Goal: Find contact information: Find contact information

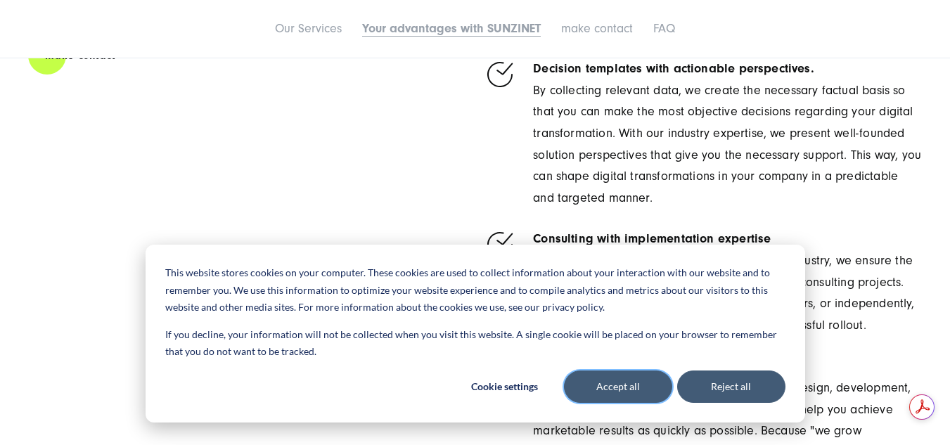
click at [634, 385] on font "Accept all" at bounding box center [618, 387] width 44 height 18
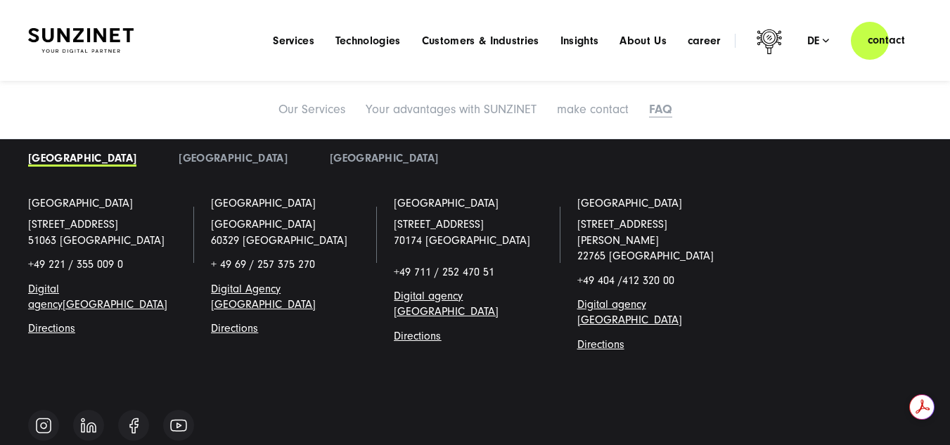
scroll to position [7180, 0]
drag, startPoint x: 569, startPoint y: 240, endPoint x: 691, endPoint y: 233, distance: 121.9
click at [691, 233] on li "[GEOGRAPHIC_DATA] [STREET_ADDRESS][PERSON_NAME] +49 404 / 412 320 00 Digital ag…" at bounding box center [658, 285] width 183 height 179
copy span "+49 404 / 412 320 00"
drag, startPoint x: 18, startPoint y: 23, endPoint x: 132, endPoint y: 54, distance: 118.9
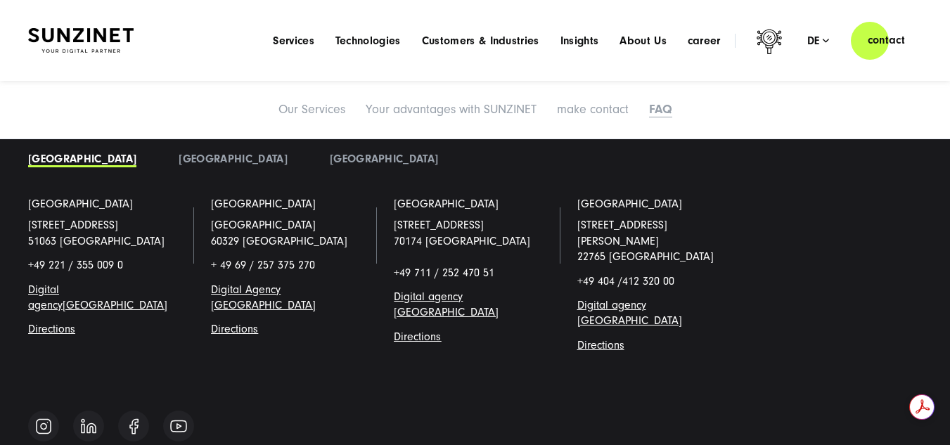
click at [132, 54] on div "Smart Search AI Here you can ask a specific question about our agency and our s…" at bounding box center [475, 40] width 950 height 40
click at [902, 48] on link "contact" at bounding box center [886, 40] width 71 height 40
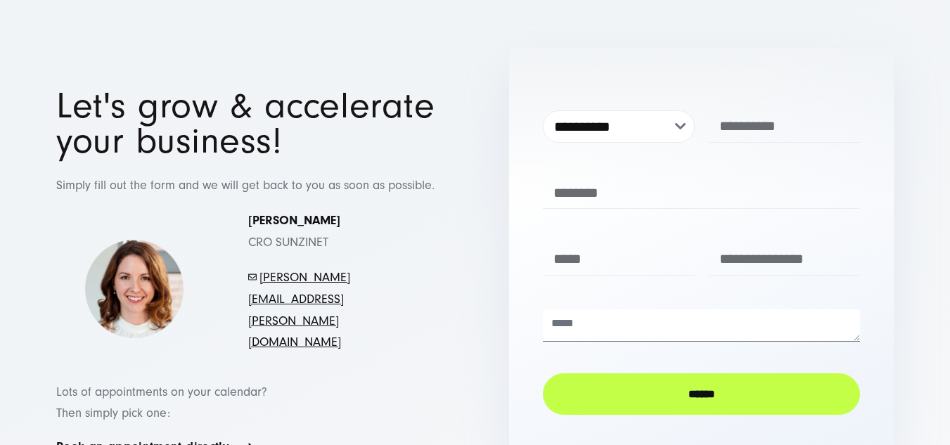
drag, startPoint x: 0, startPoint y: 0, endPoint x: 451, endPoint y: 295, distance: 538.9
click at [451, 295] on div "Let's grow & accelerate your business! Simply fill out the form and we will get…" at bounding box center [248, 228] width 441 height 279
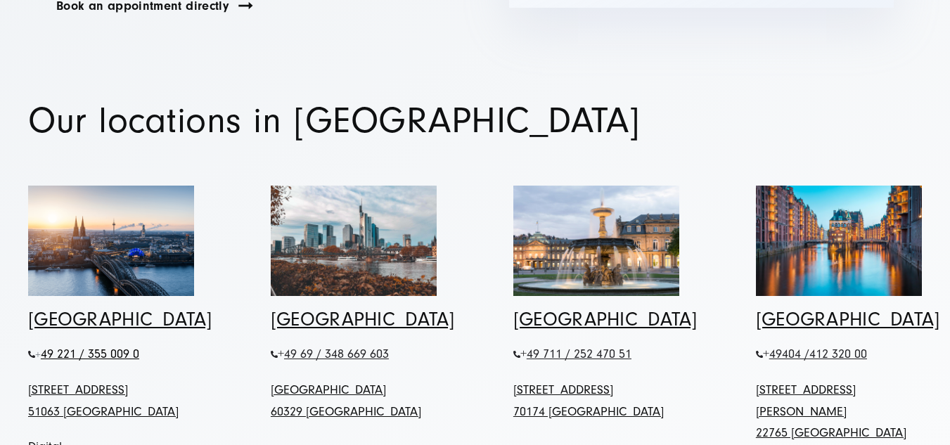
scroll to position [515, 0]
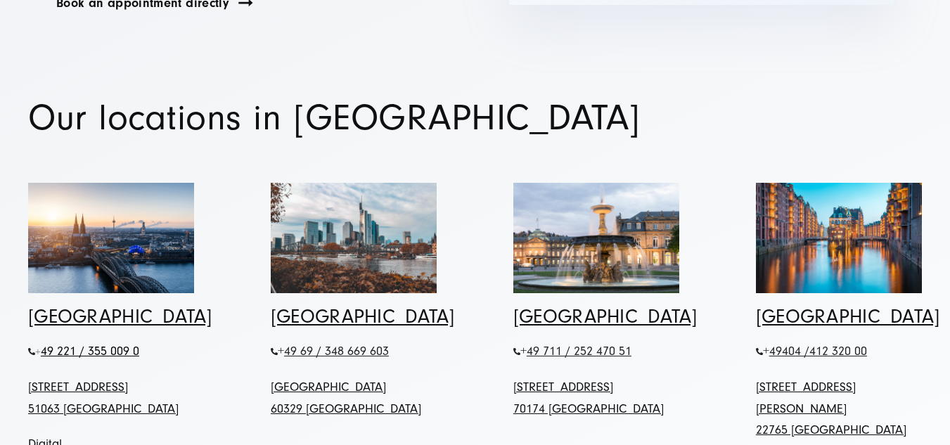
click at [838, 260] on div at bounding box center [839, 238] width 166 height 139
click at [783, 306] on font "[GEOGRAPHIC_DATA]" at bounding box center [848, 317] width 184 height 22
click at [854, 216] on img at bounding box center [839, 238] width 166 height 110
click at [802, 306] on font "[GEOGRAPHIC_DATA]" at bounding box center [848, 317] width 184 height 22
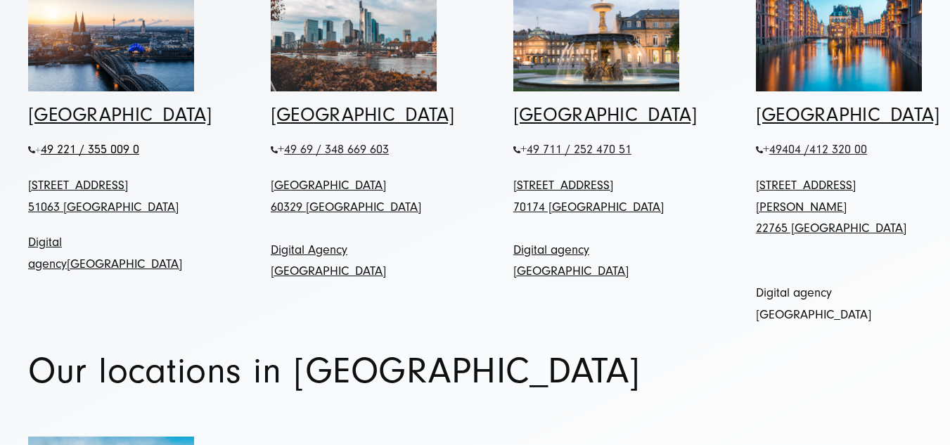
click at [823, 286] on font "Digital agency [GEOGRAPHIC_DATA]" at bounding box center [813, 304] width 115 height 37
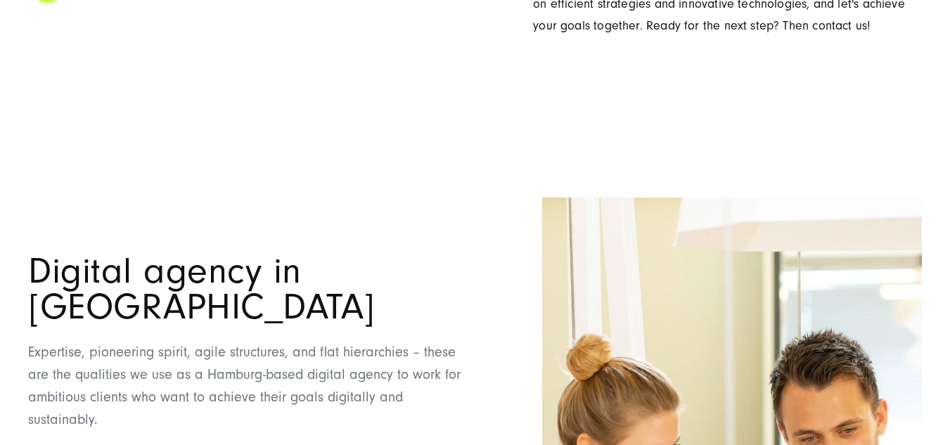
drag, startPoint x: 320, startPoint y: 167, endPoint x: 280, endPoint y: 173, distance: 40.5
